Goal: Task Accomplishment & Management: Complete application form

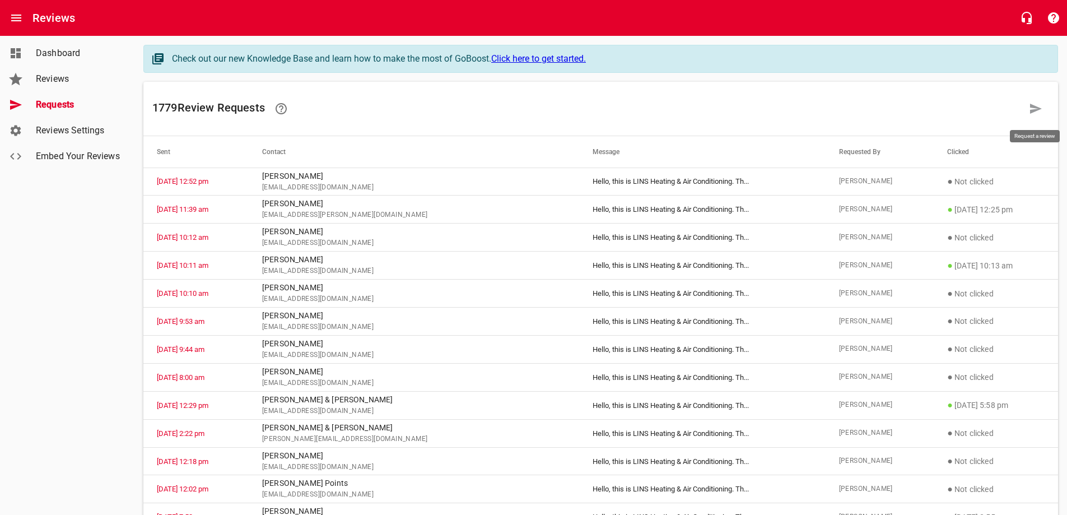
click at [1035, 102] on icon at bounding box center [1035, 108] width 13 height 13
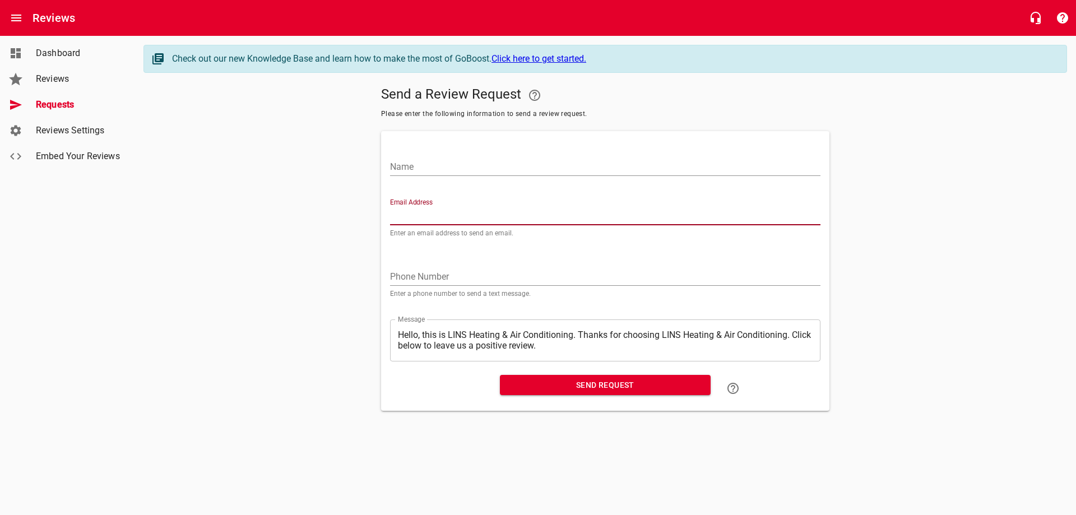
paste input "[EMAIL_ADDRESS][DOMAIN_NAME]"
type input "[EMAIL_ADDRESS][DOMAIN_NAME]"
click at [454, 162] on input "Name" at bounding box center [605, 167] width 430 height 18
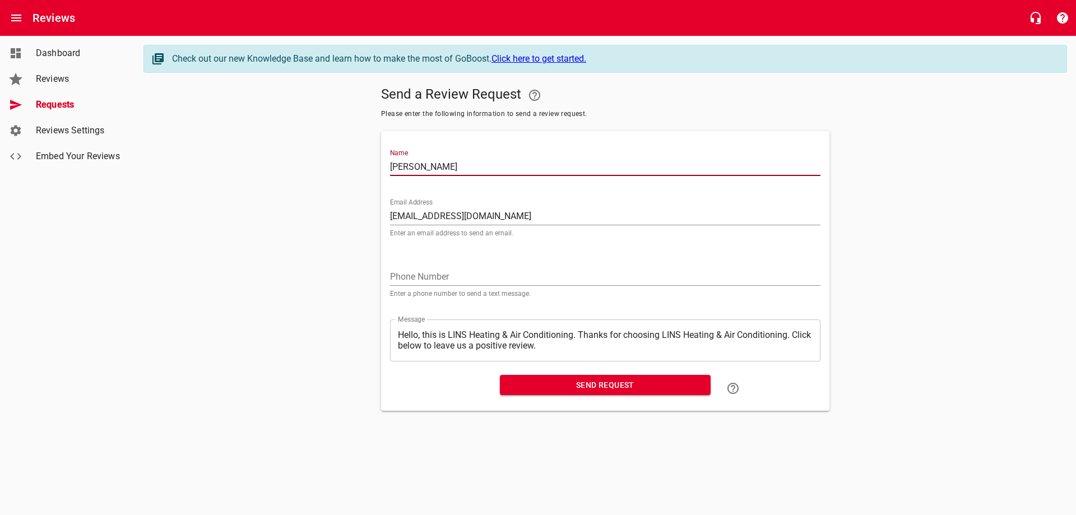
type input "[PERSON_NAME]"
click at [570, 382] on span "Send Request" at bounding box center [605, 385] width 193 height 14
